Goal: Information Seeking & Learning: Find specific fact

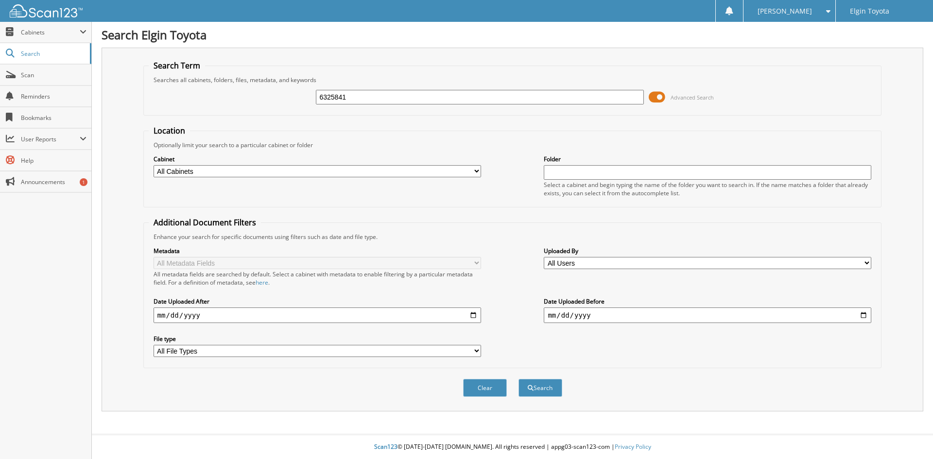
type input "6325841"
click at [519, 379] on button "Search" at bounding box center [541, 388] width 44 height 18
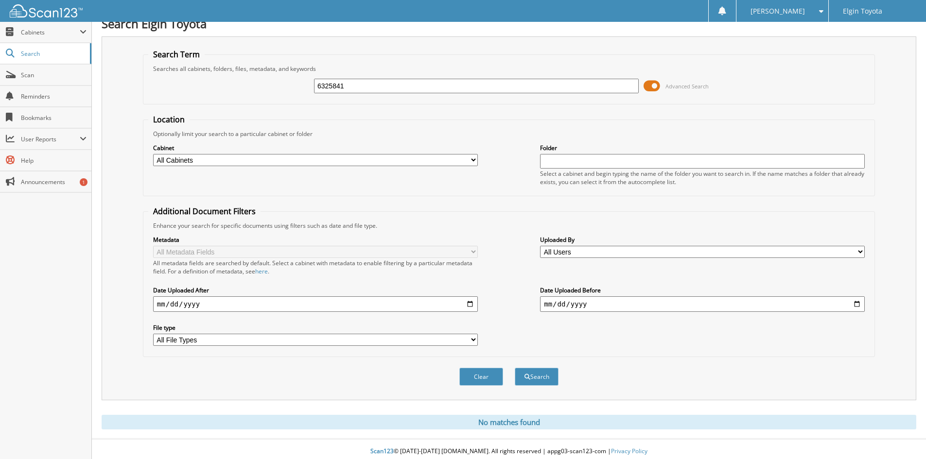
scroll to position [16, 0]
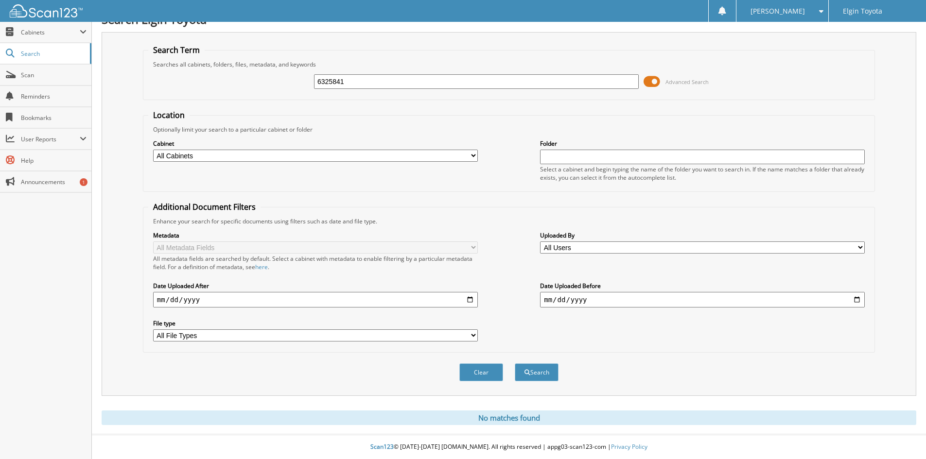
drag, startPoint x: 365, startPoint y: 83, endPoint x: 306, endPoint y: 93, distance: 60.7
click at [306, 93] on div "6325841 Advanced Search" at bounding box center [508, 82] width 721 height 26
type input "6324985"
click at [515, 364] on button "Search" at bounding box center [537, 373] width 44 height 18
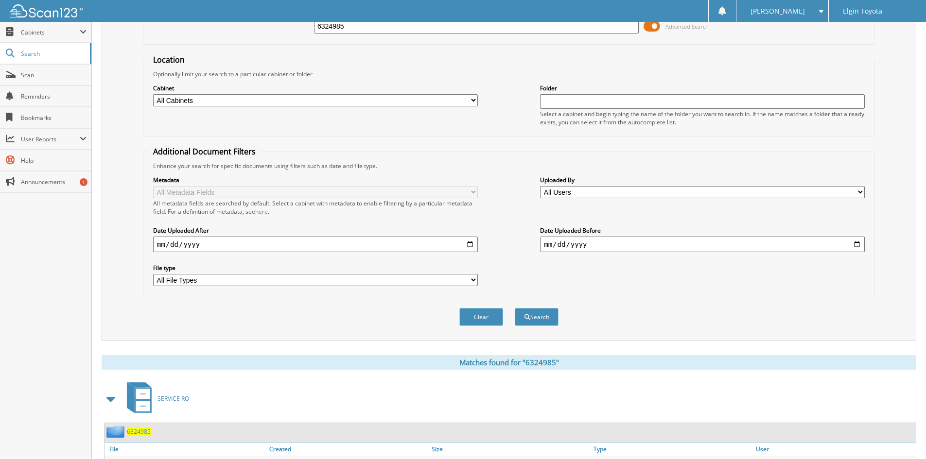
scroll to position [143, 0]
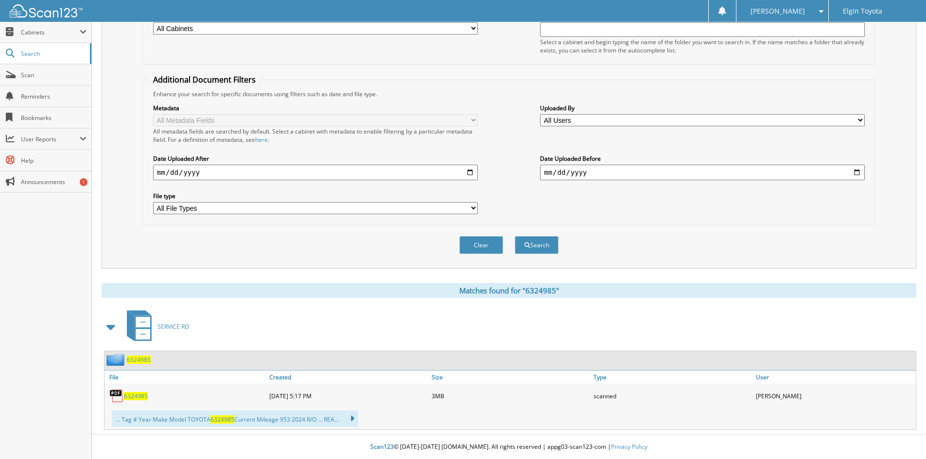
click at [139, 397] on span "6324985" at bounding box center [136, 396] width 24 height 8
